Goal: Navigation & Orientation: Find specific page/section

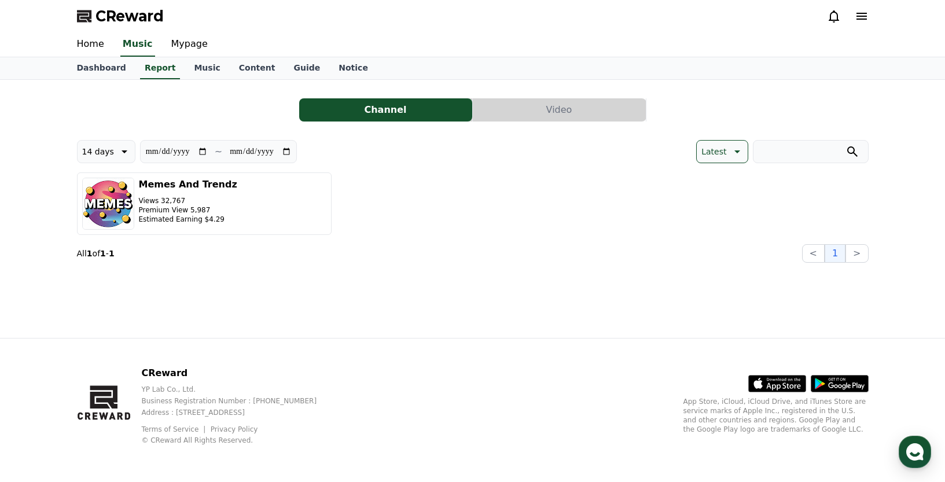
click at [836, 14] on icon at bounding box center [833, 16] width 10 height 12
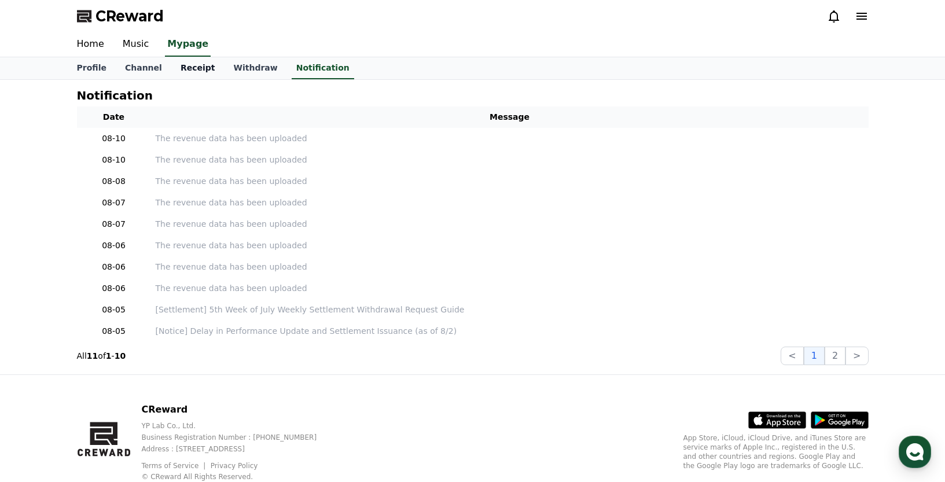
click at [191, 68] on link "Receipt" at bounding box center [197, 68] width 53 height 22
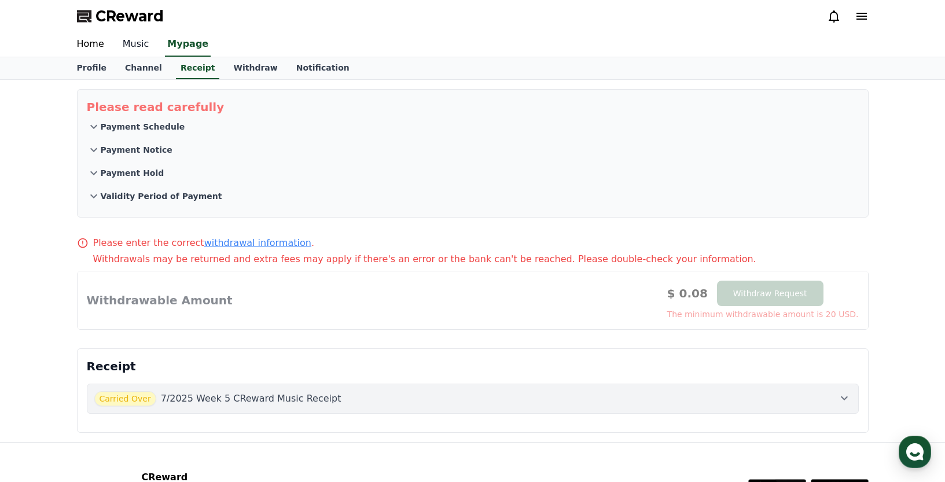
click at [140, 47] on link "Music" at bounding box center [135, 44] width 45 height 24
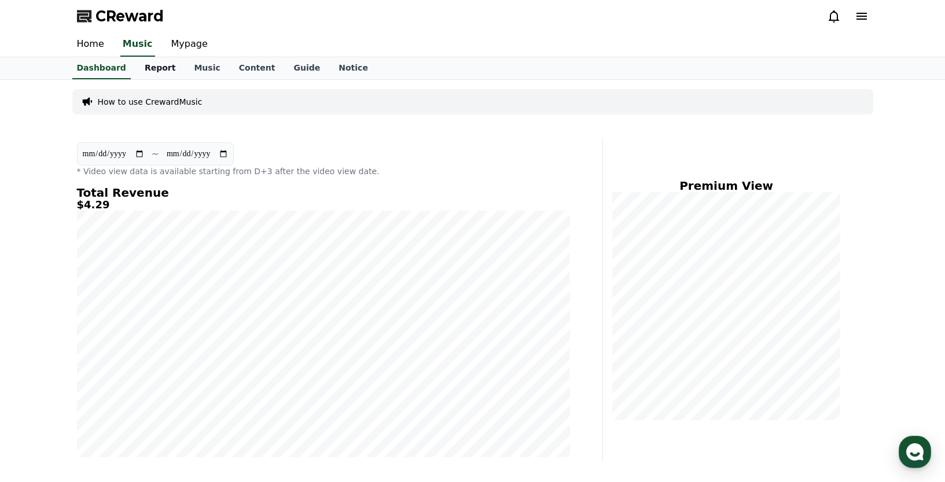
click at [154, 70] on link "Report" at bounding box center [160, 68] width 50 height 22
